Goal: Navigation & Orientation: Understand site structure

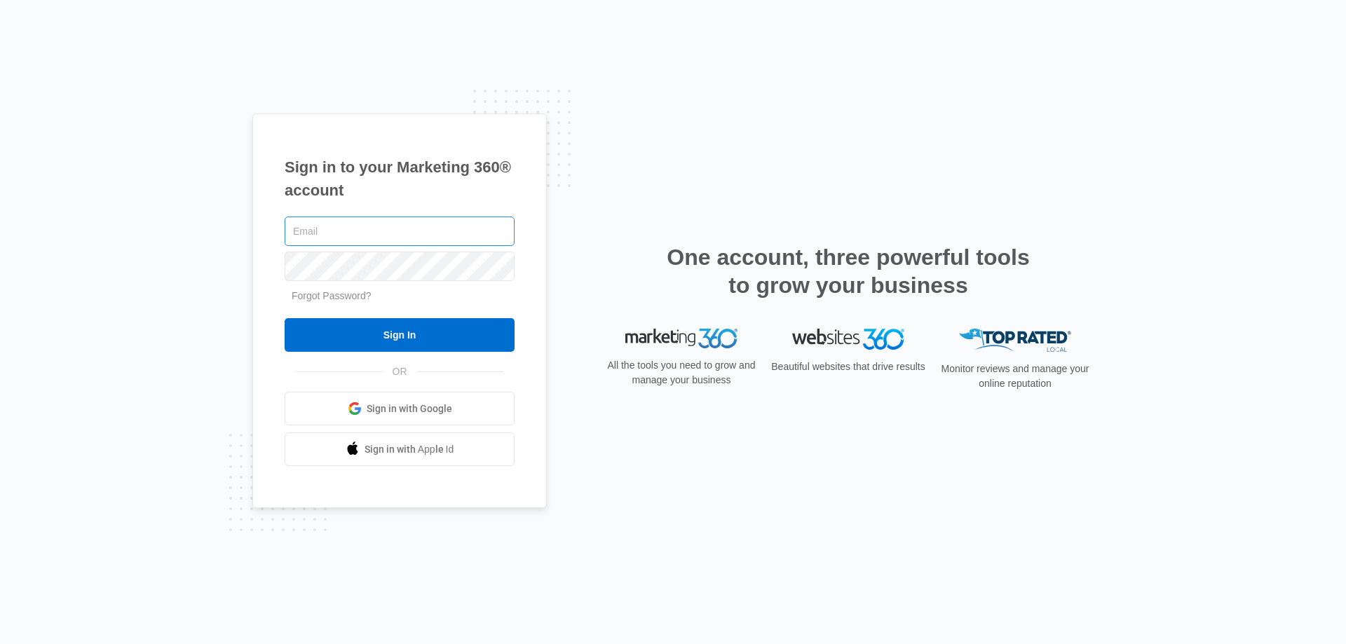
click at [383, 225] on input "text" at bounding box center [400, 231] width 230 height 29
click at [337, 230] on input "text" at bounding box center [400, 231] width 230 height 29
type input "[EMAIL_ADDRESS][DOMAIN_NAME]"
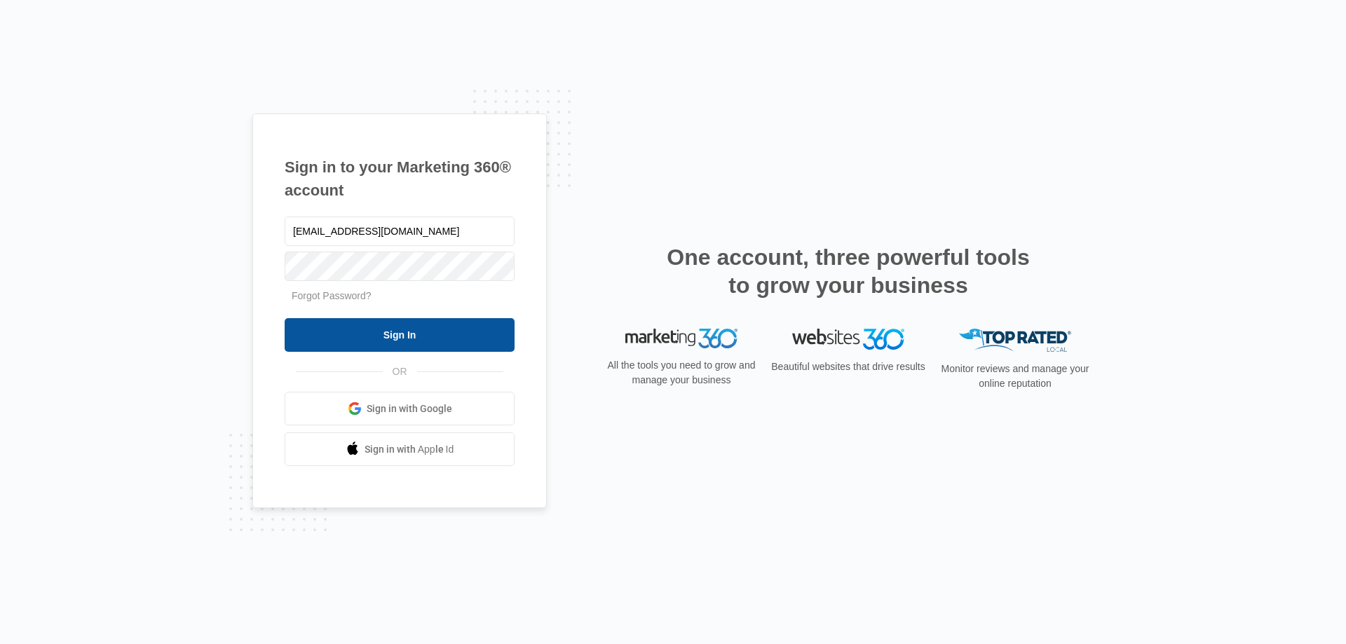
click at [400, 337] on input "Sign In" at bounding box center [400, 335] width 230 height 34
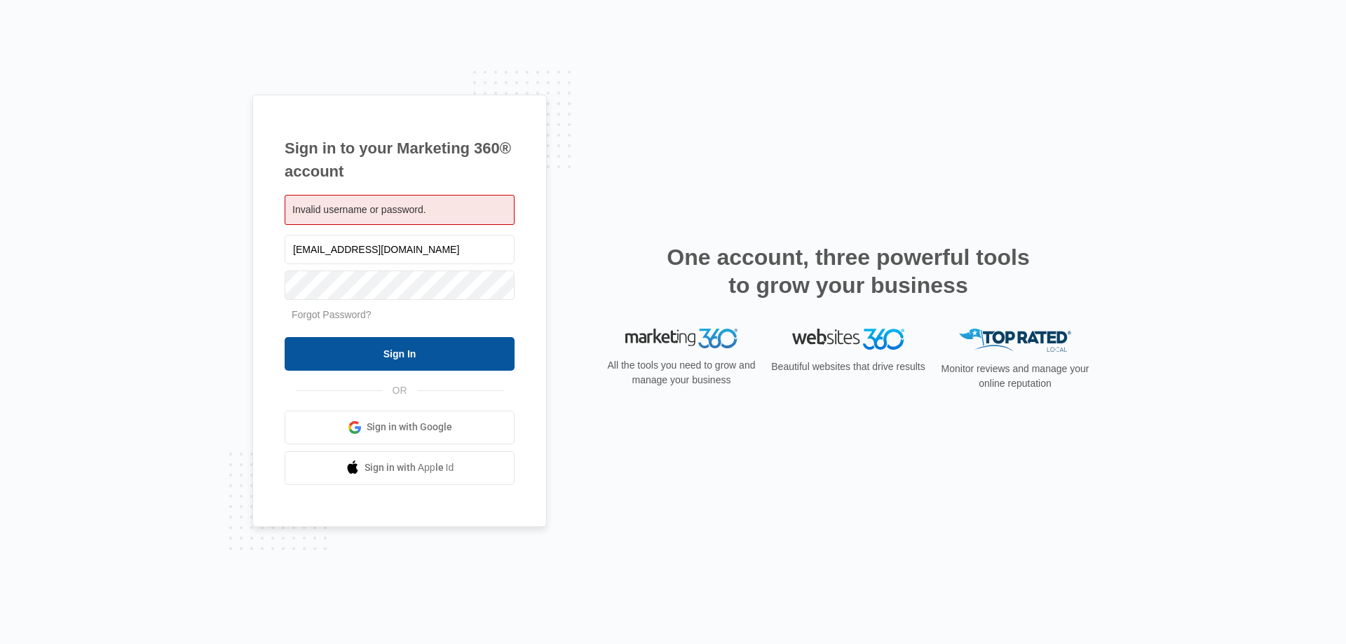
click at [400, 353] on input "Sign In" at bounding box center [400, 354] width 230 height 34
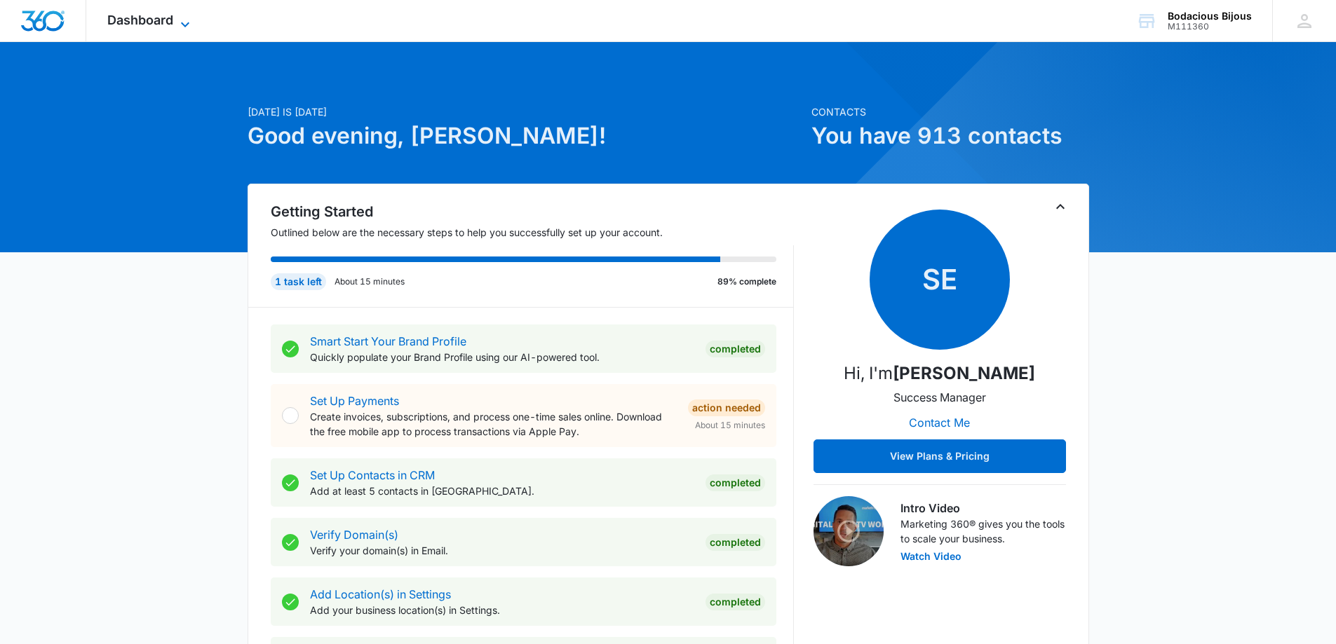
click at [178, 18] on icon at bounding box center [185, 24] width 17 height 17
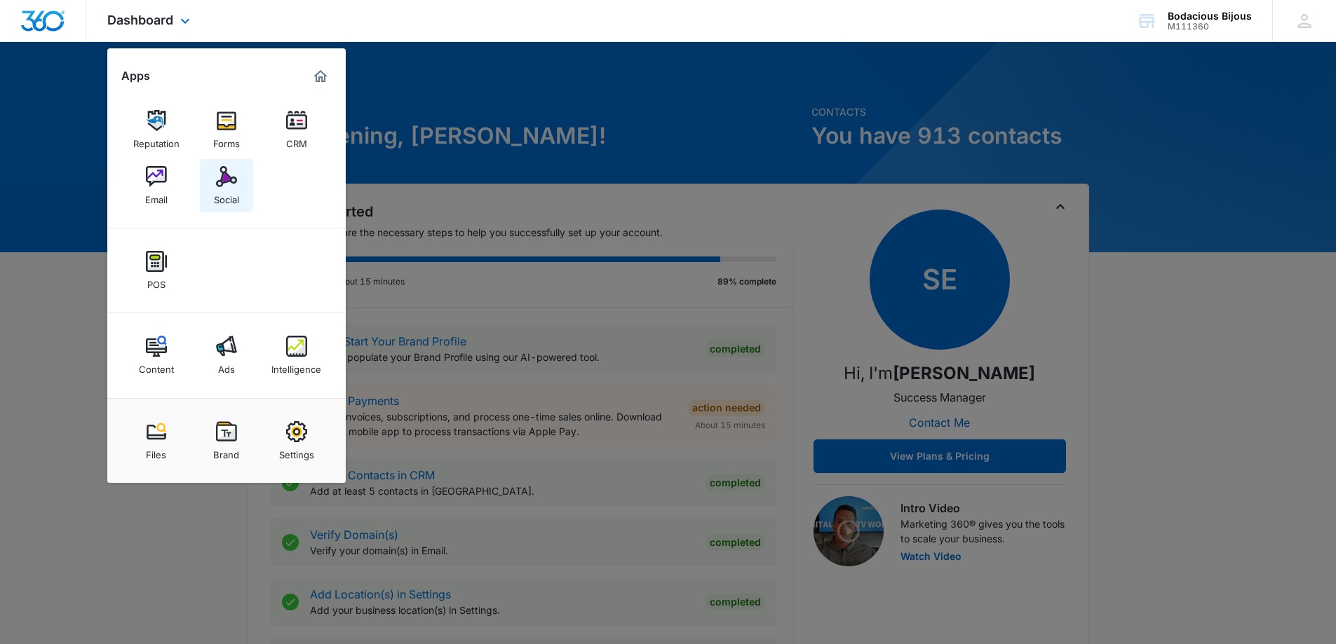
click at [223, 194] on div "Social" at bounding box center [226, 196] width 25 height 18
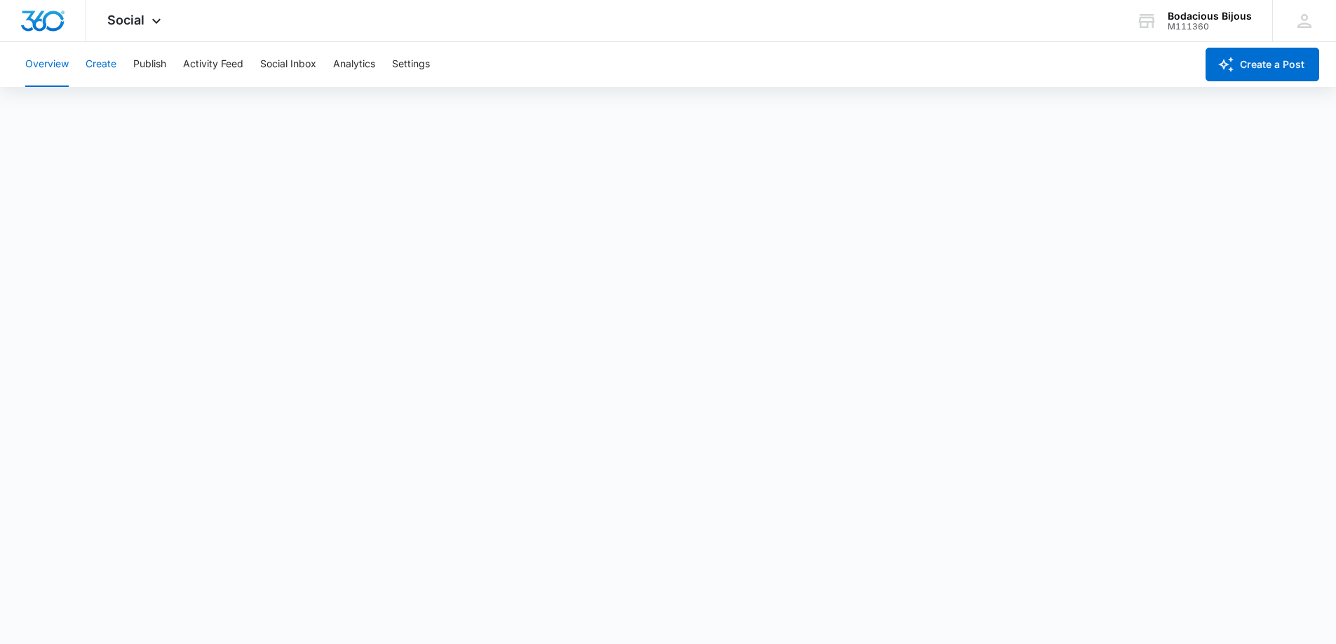
click at [99, 60] on button "Create" at bounding box center [101, 64] width 31 height 45
click at [151, 64] on button "Publish" at bounding box center [149, 64] width 33 height 45
click at [229, 60] on button "Activity Feed" at bounding box center [213, 64] width 60 height 45
click at [282, 62] on button "Social Inbox" at bounding box center [288, 64] width 56 height 45
click at [356, 58] on button "Analytics" at bounding box center [354, 64] width 42 height 45
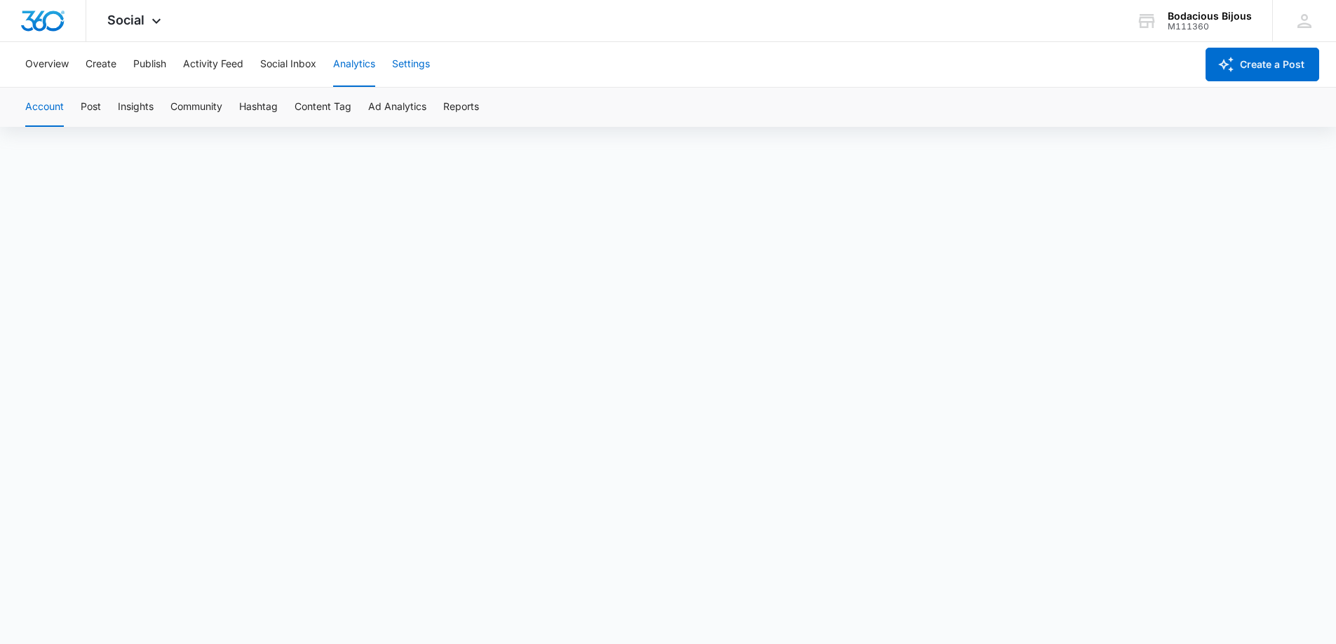
click at [417, 67] on button "Settings" at bounding box center [411, 64] width 38 height 45
click at [156, 28] on icon at bounding box center [156, 24] width 17 height 17
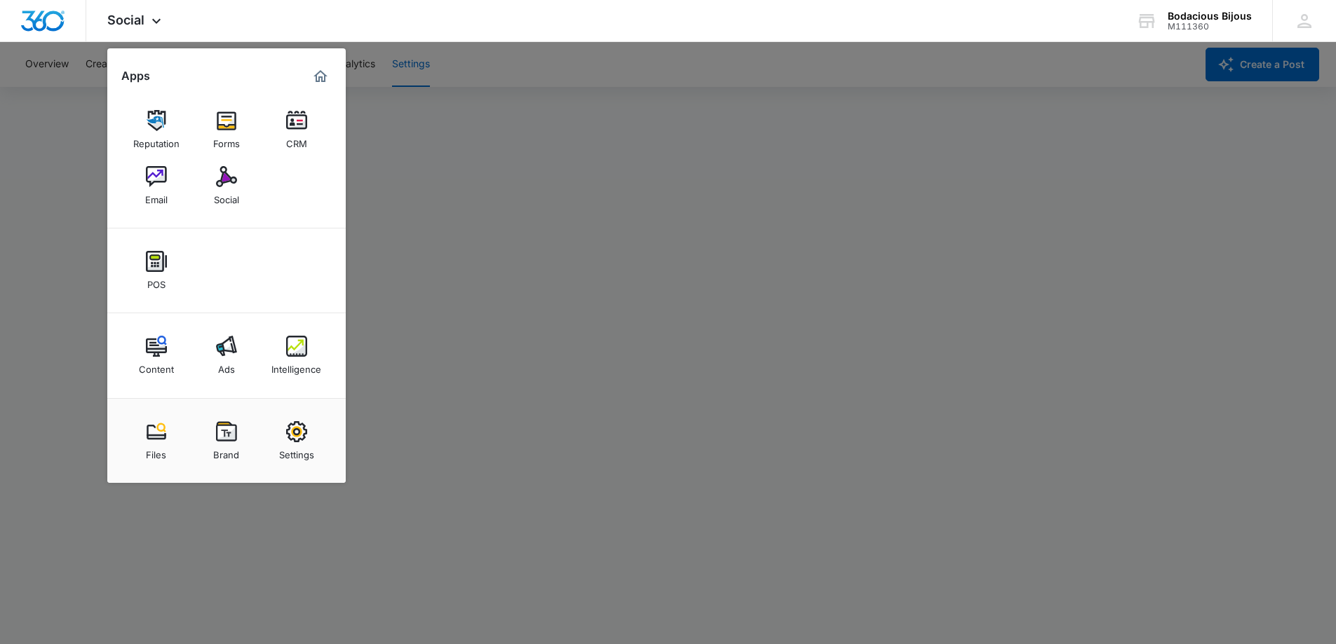
click at [581, 185] on div at bounding box center [668, 322] width 1336 height 644
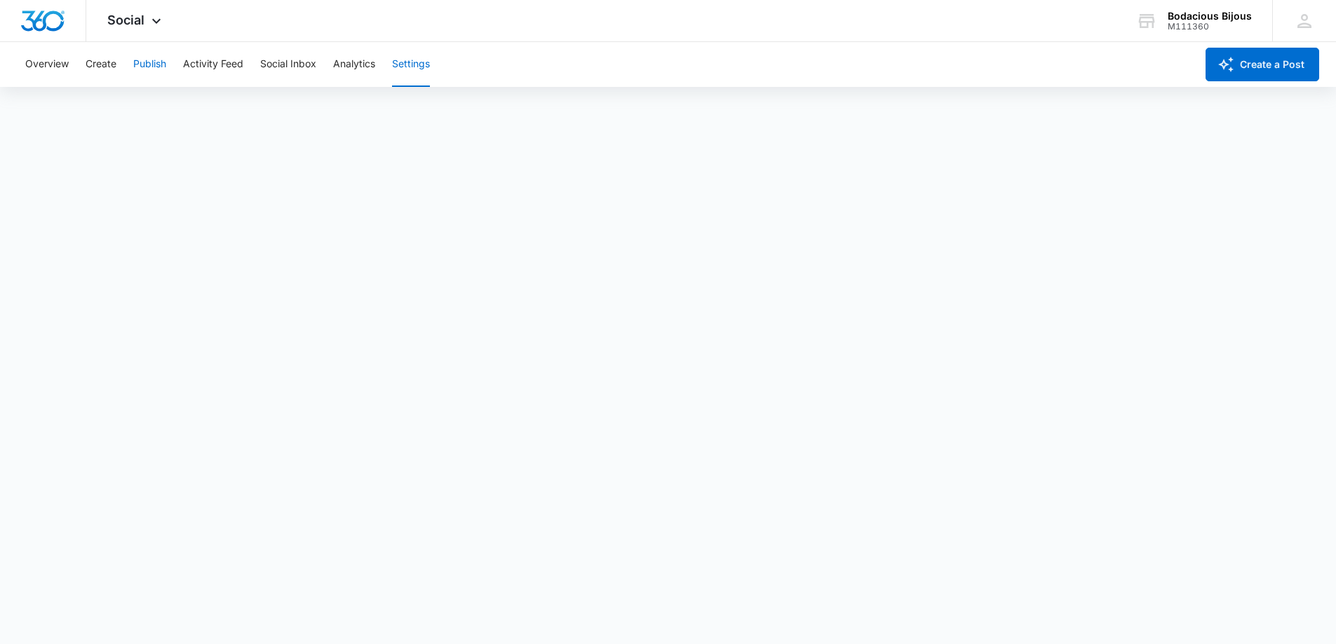
click at [152, 61] on button "Publish" at bounding box center [149, 64] width 33 height 45
click at [118, 107] on button "Schedules" at bounding box center [107, 107] width 48 height 39
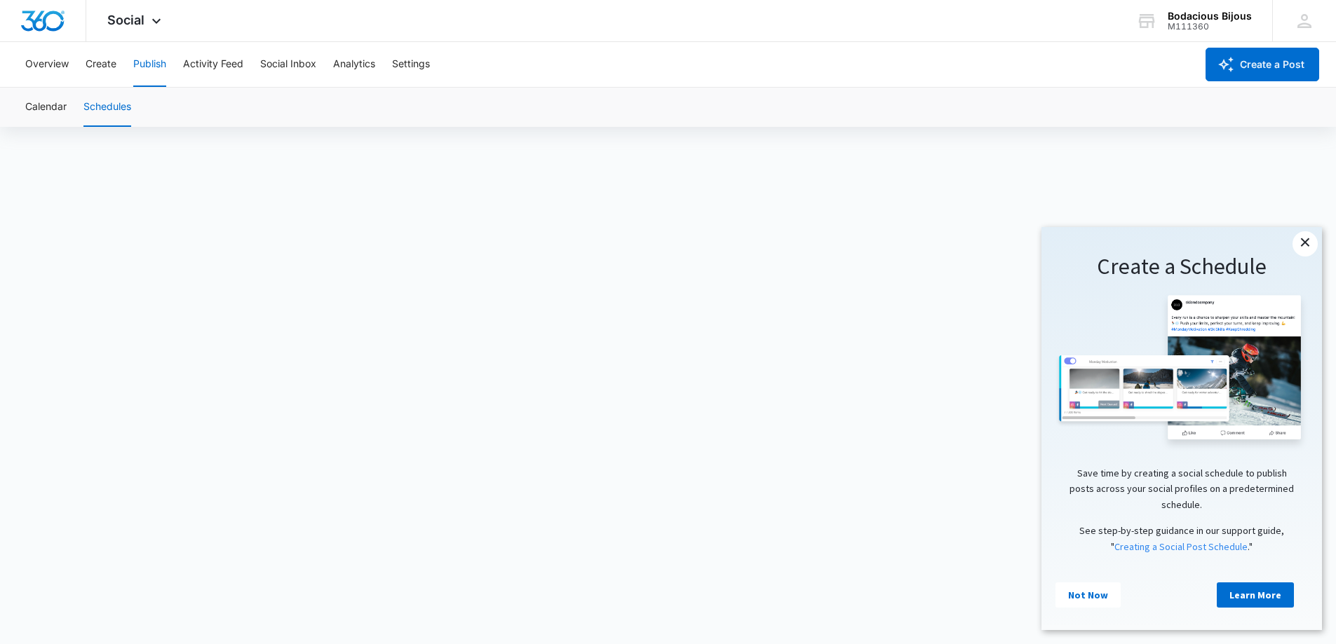
click at [1310, 243] on link "×" at bounding box center [1304, 243] width 25 height 25
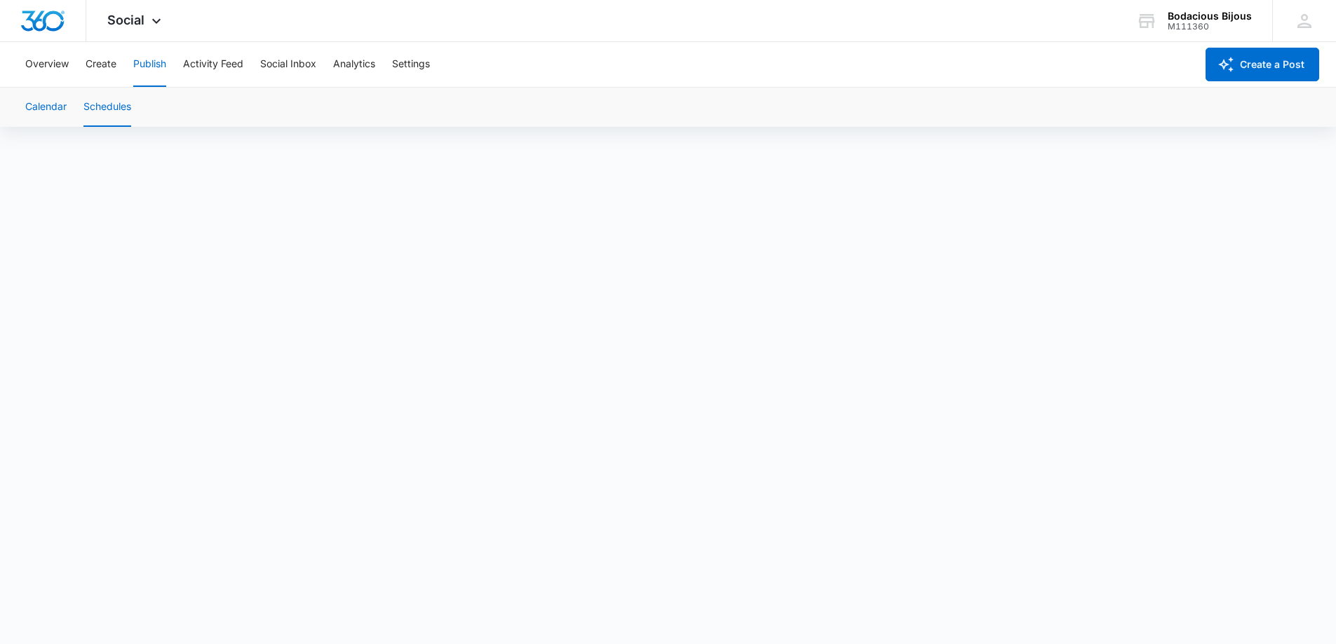
click at [39, 104] on button "Calendar" at bounding box center [45, 107] width 41 height 39
click at [219, 64] on button "Activity Feed" at bounding box center [213, 64] width 60 height 45
click at [286, 62] on button "Social Inbox" at bounding box center [288, 64] width 56 height 45
click at [154, 62] on button "Publish" at bounding box center [149, 64] width 33 height 45
click at [53, 63] on button "Overview" at bounding box center [46, 64] width 43 height 45
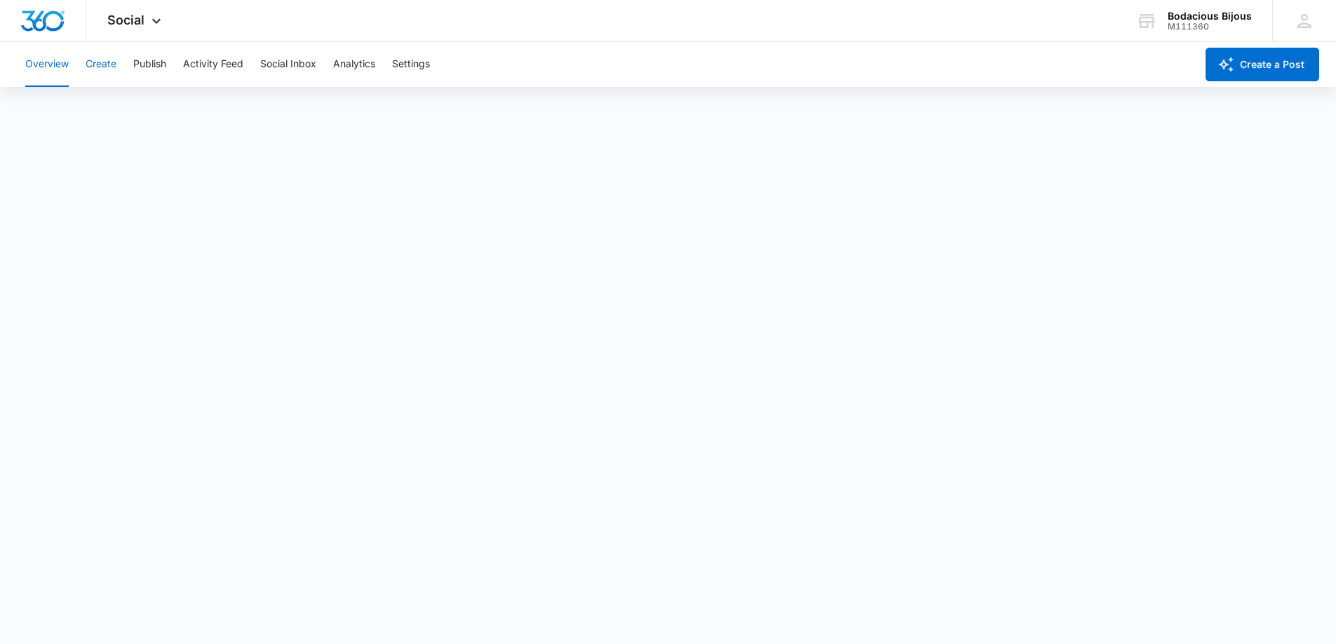
click at [106, 60] on button "Create" at bounding box center [101, 64] width 31 height 45
click at [133, 62] on div "Overview Create Publish Activity Feed Social Inbox Analytics Settings" at bounding box center [606, 64] width 1179 height 45
click at [147, 62] on button "Publish" at bounding box center [149, 64] width 33 height 45
click at [213, 62] on button "Activity Feed" at bounding box center [213, 64] width 60 height 45
click at [288, 68] on button "Social Inbox" at bounding box center [288, 64] width 56 height 45
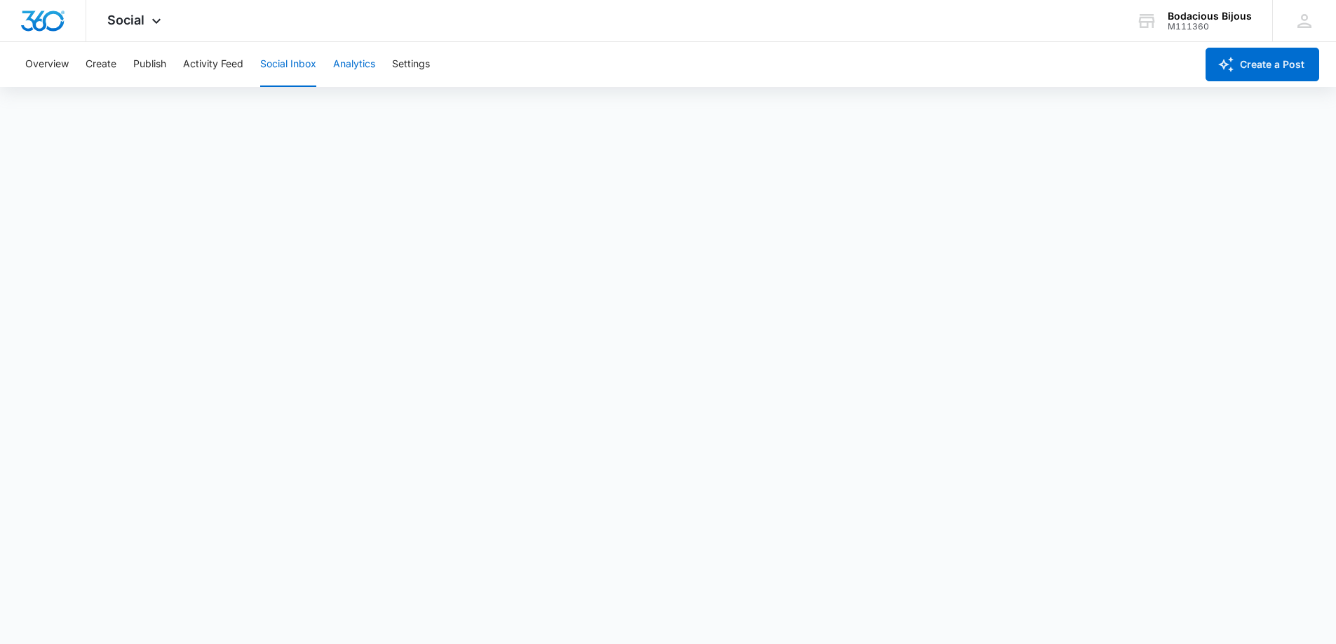
click at [370, 67] on button "Analytics" at bounding box center [354, 64] width 42 height 45
click at [415, 65] on button "Settings" at bounding box center [411, 64] width 38 height 45
click at [161, 21] on icon at bounding box center [156, 24] width 17 height 17
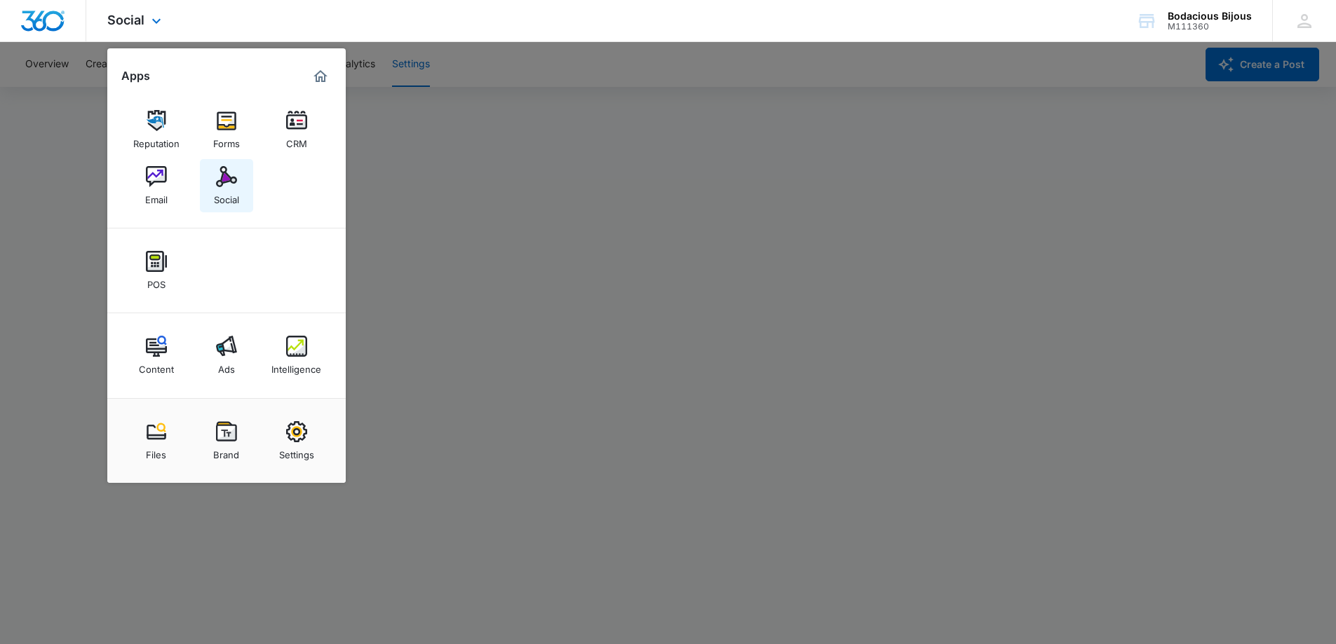
click at [217, 179] on img at bounding box center [226, 176] width 21 height 21
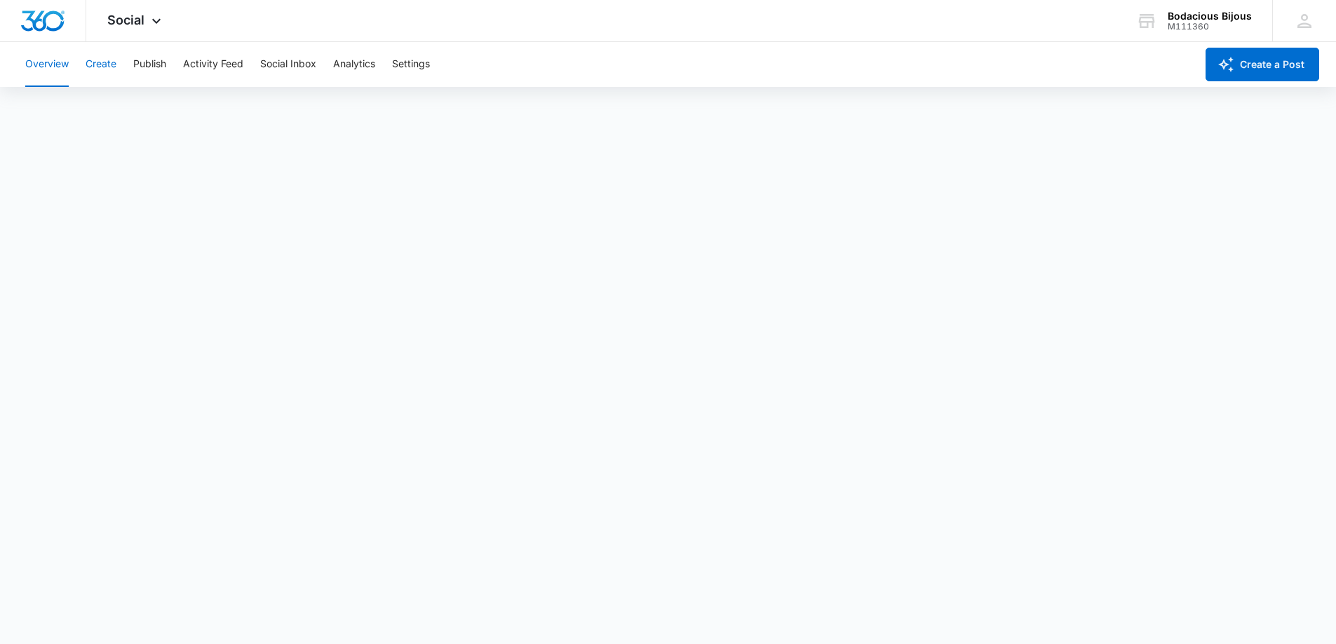
click at [110, 67] on button "Create" at bounding box center [101, 64] width 31 height 45
click at [128, 103] on button "Approvals" at bounding box center [137, 107] width 47 height 39
click at [219, 104] on button "Recommendations" at bounding box center [219, 107] width 85 height 39
click at [323, 102] on button "Auto Import" at bounding box center [306, 107] width 55 height 39
click at [149, 63] on button "Publish" at bounding box center [149, 64] width 33 height 45
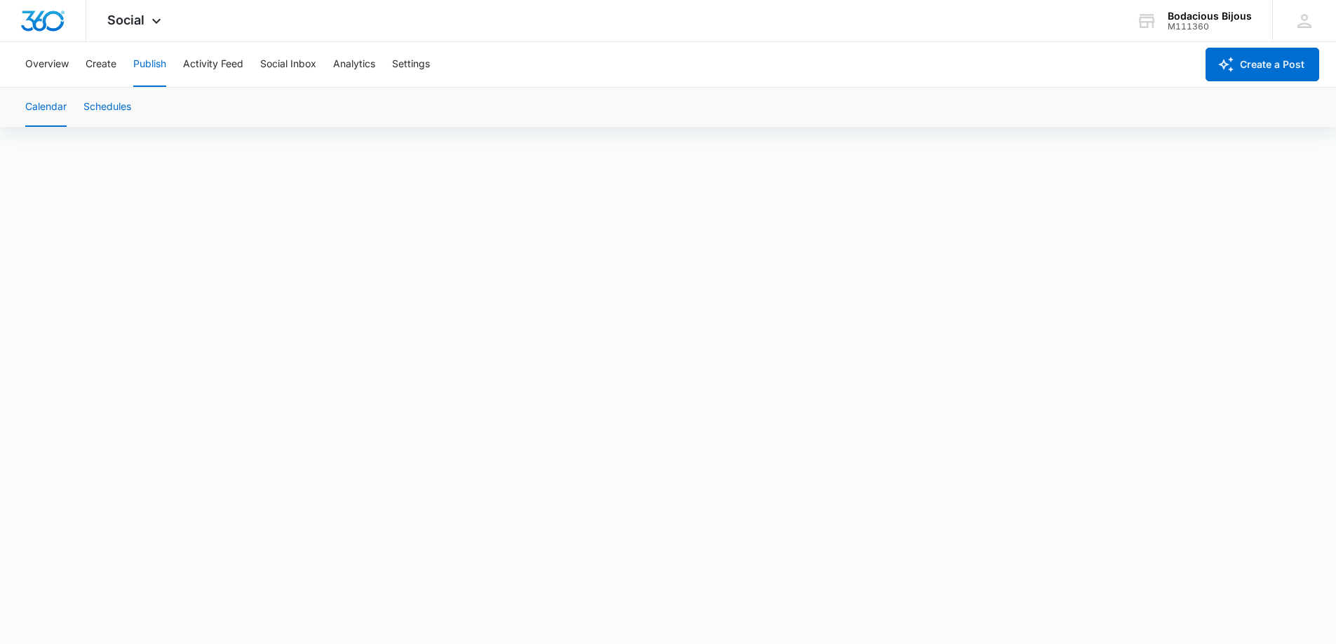
click at [114, 113] on button "Schedules" at bounding box center [107, 107] width 48 height 39
click at [222, 66] on button "Activity Feed" at bounding box center [213, 64] width 60 height 45
click at [126, 107] on button "Direct Messages" at bounding box center [140, 107] width 77 height 39
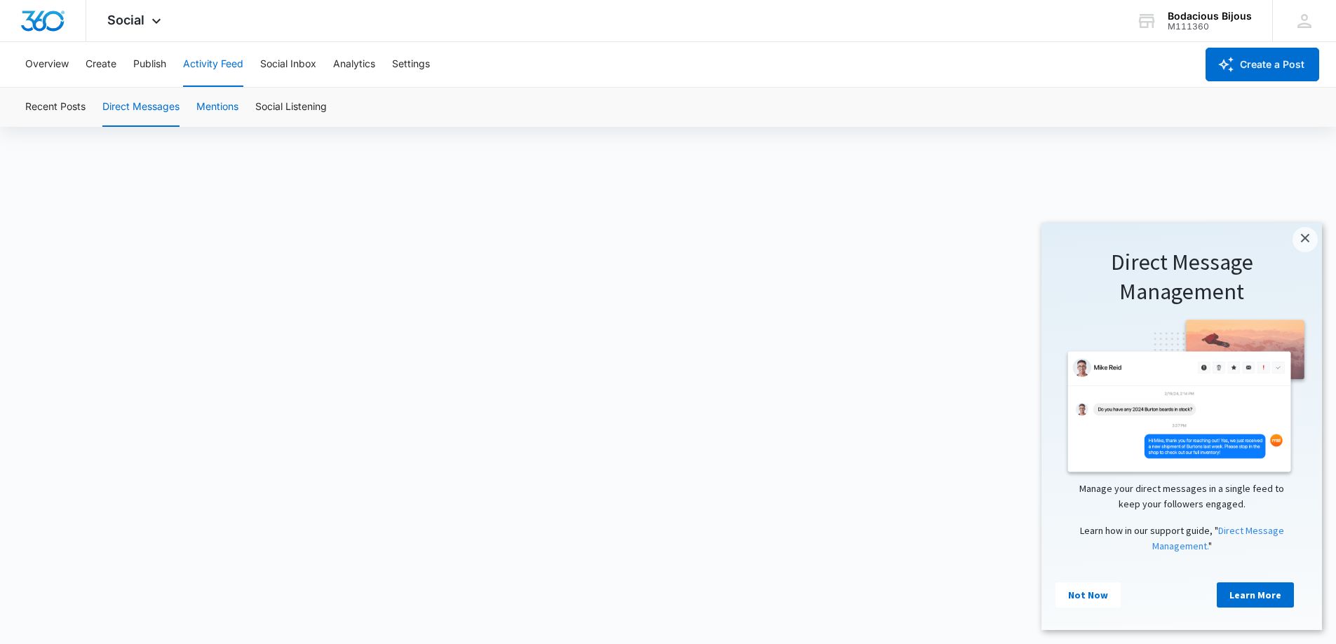
click at [216, 104] on button "Mentions" at bounding box center [217, 107] width 42 height 39
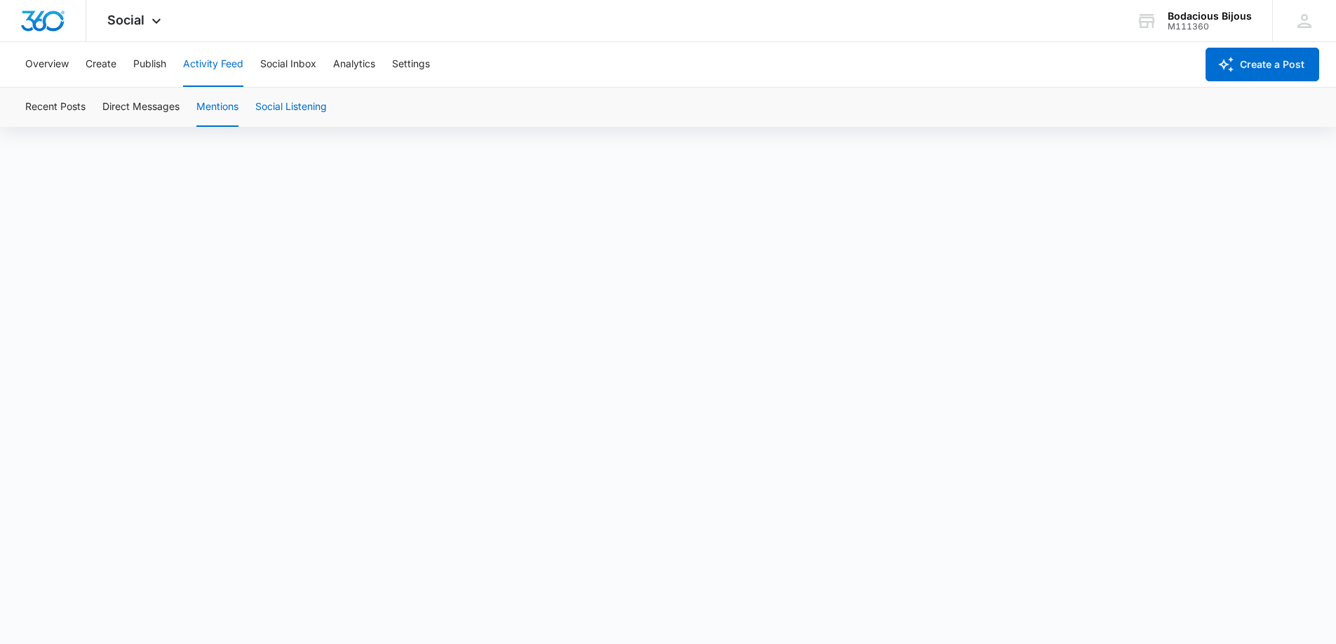
click at [298, 109] on button "Social Listening" at bounding box center [291, 107] width 72 height 39
click at [297, 62] on button "Social Inbox" at bounding box center [288, 64] width 56 height 45
click at [346, 63] on button "Analytics" at bounding box center [354, 64] width 42 height 45
click at [97, 108] on button "Post" at bounding box center [91, 107] width 20 height 39
click at [147, 109] on button "Insights" at bounding box center [136, 107] width 36 height 39
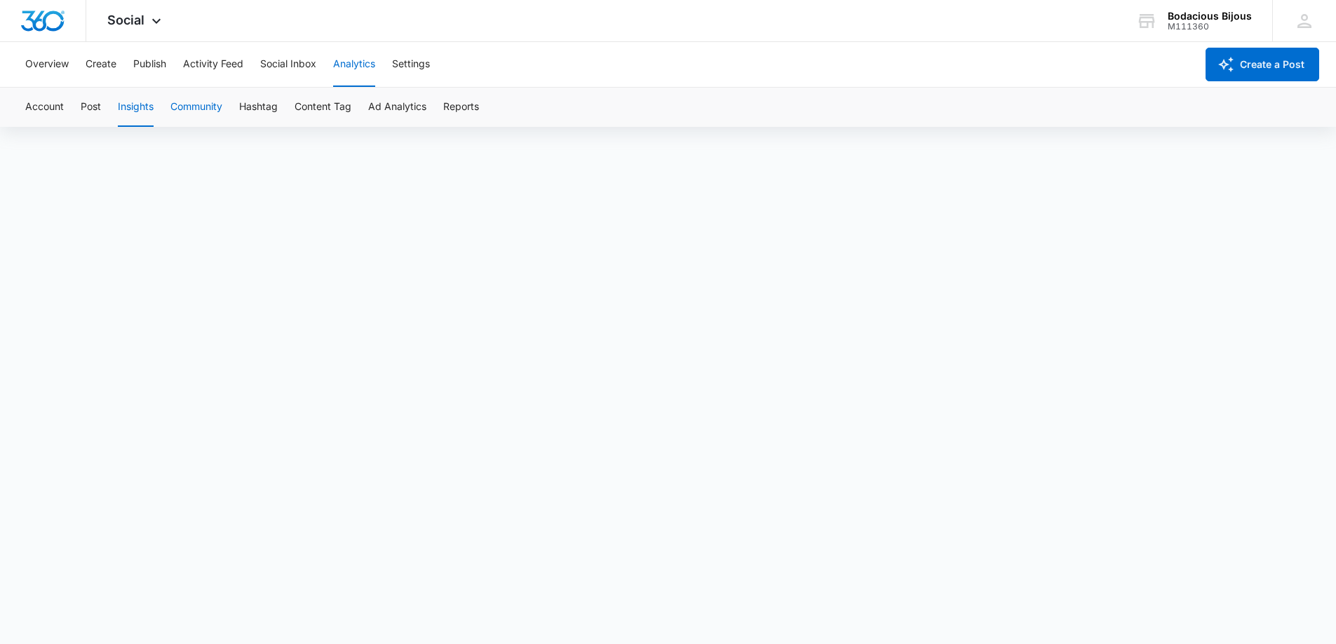
click at [208, 105] on button "Community" at bounding box center [196, 107] width 52 height 39
click at [262, 102] on button "Hashtag" at bounding box center [258, 107] width 39 height 39
click at [334, 114] on button "Content Tag" at bounding box center [322, 107] width 57 height 39
click at [278, 104] on button "Hashtag" at bounding box center [258, 107] width 39 height 39
click at [318, 107] on button "Content Tag" at bounding box center [322, 107] width 57 height 39
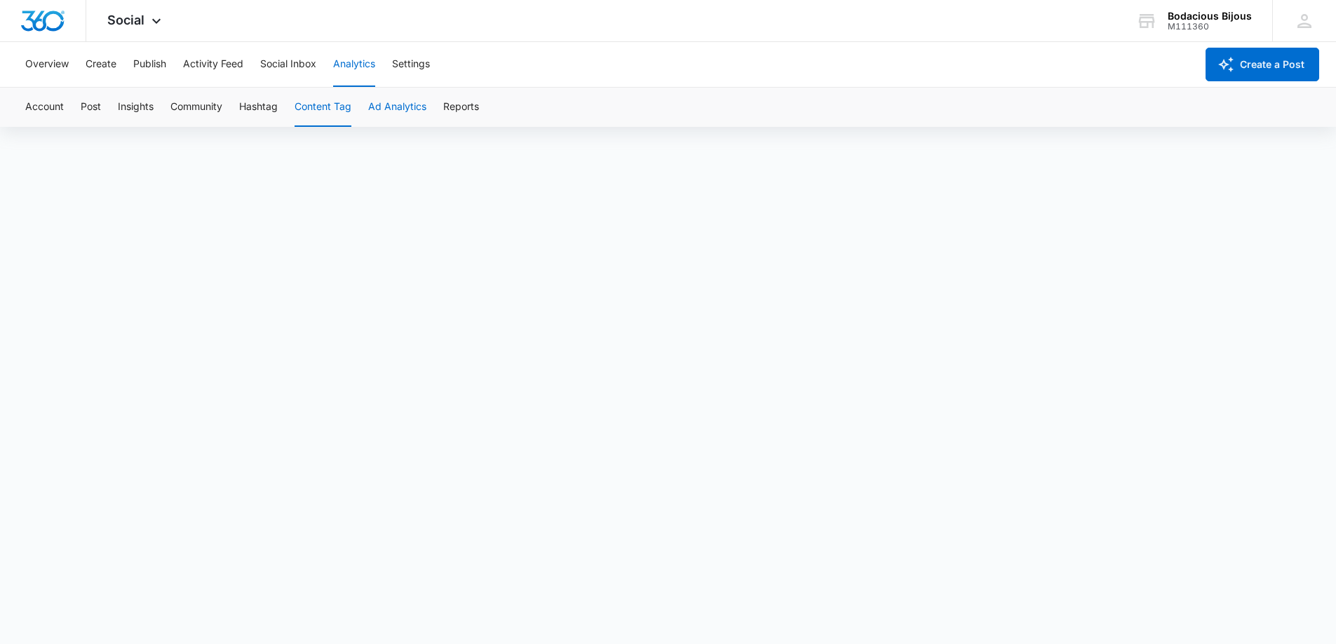
click at [377, 105] on button "Ad Analytics" at bounding box center [397, 107] width 58 height 39
click at [438, 105] on div "Account Post Insights Community Hashtag Content Tag Ad Analytics Reports" at bounding box center [668, 107] width 1302 height 39
click at [456, 105] on button "Reports" at bounding box center [461, 107] width 36 height 39
click at [417, 59] on button "Settings" at bounding box center [411, 64] width 38 height 45
click at [50, 69] on button "Overview" at bounding box center [46, 64] width 43 height 45
